Goal: Find specific page/section: Find specific page/section

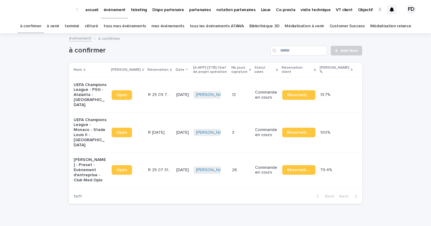
click at [393, 7] on icon at bounding box center [392, 9] width 4 height 5
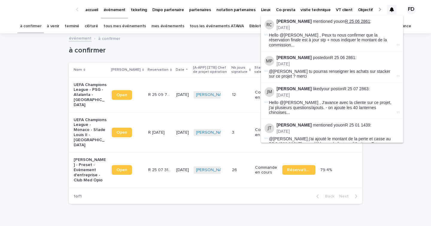
click at [355, 21] on link "R 25 06 2861" at bounding box center [357, 21] width 25 height 5
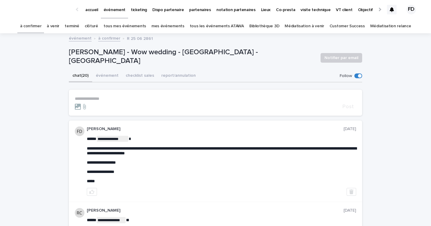
click at [59, 28] on link "à venir" at bounding box center [53, 26] width 13 height 14
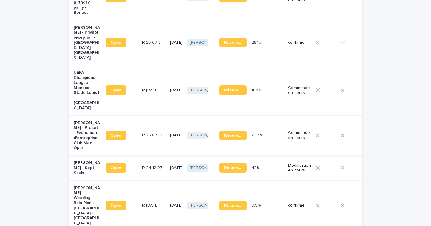
scroll to position [562, 0]
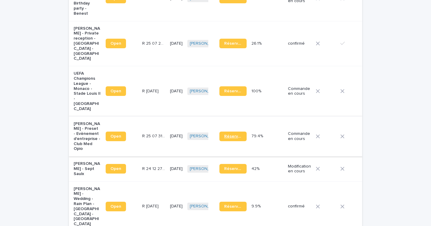
click at [227, 134] on span "Réservation" at bounding box center [233, 136] width 18 height 4
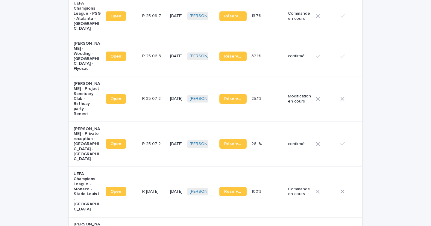
scroll to position [462, 0]
click at [230, 56] on span "Réservation" at bounding box center [233, 56] width 18 height 4
